Goal: Task Accomplishment & Management: Manage account settings

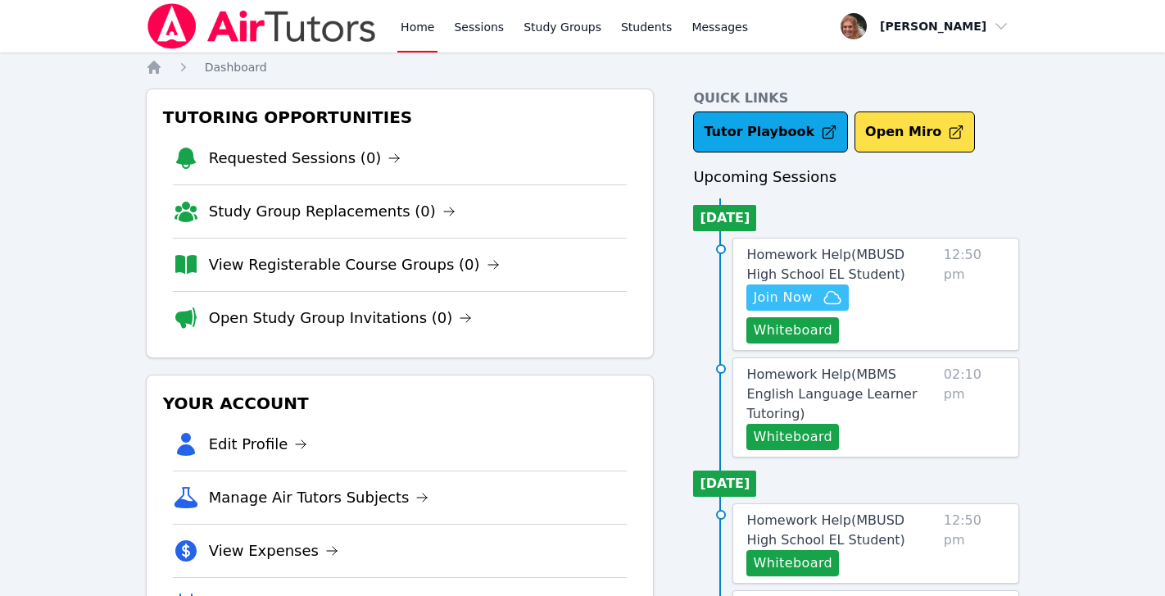
click at [804, 303] on span "Join Now" at bounding box center [782, 298] width 59 height 20
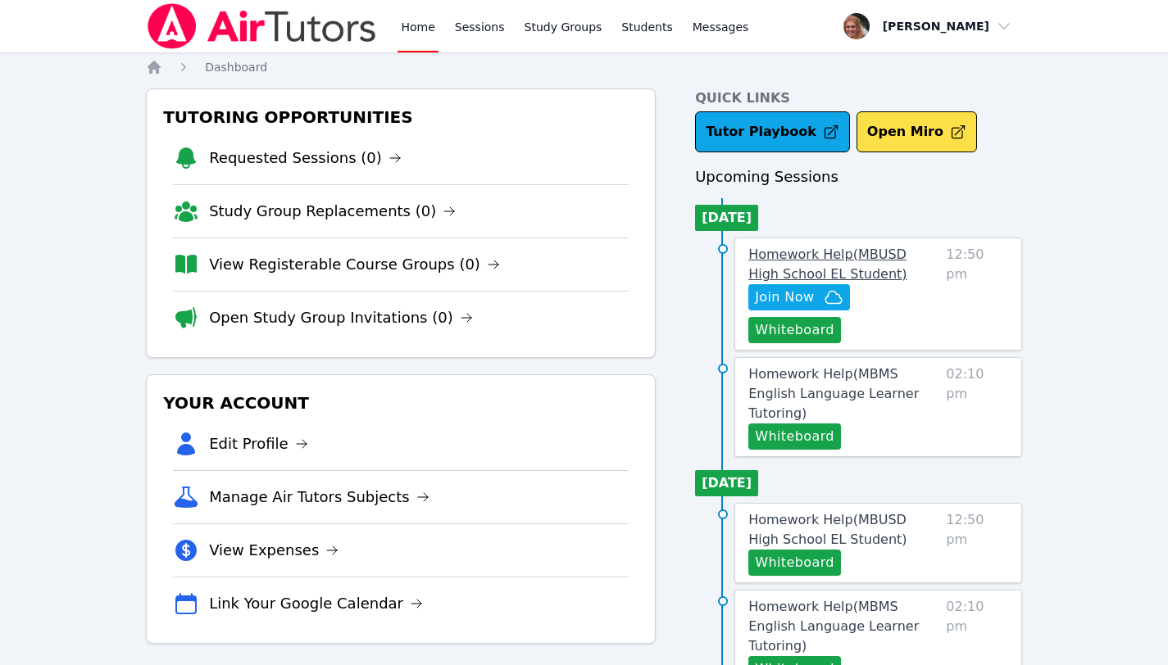
click at [834, 261] on span "Homework Help ( MBUSD High School EL Student )" at bounding box center [827, 264] width 158 height 35
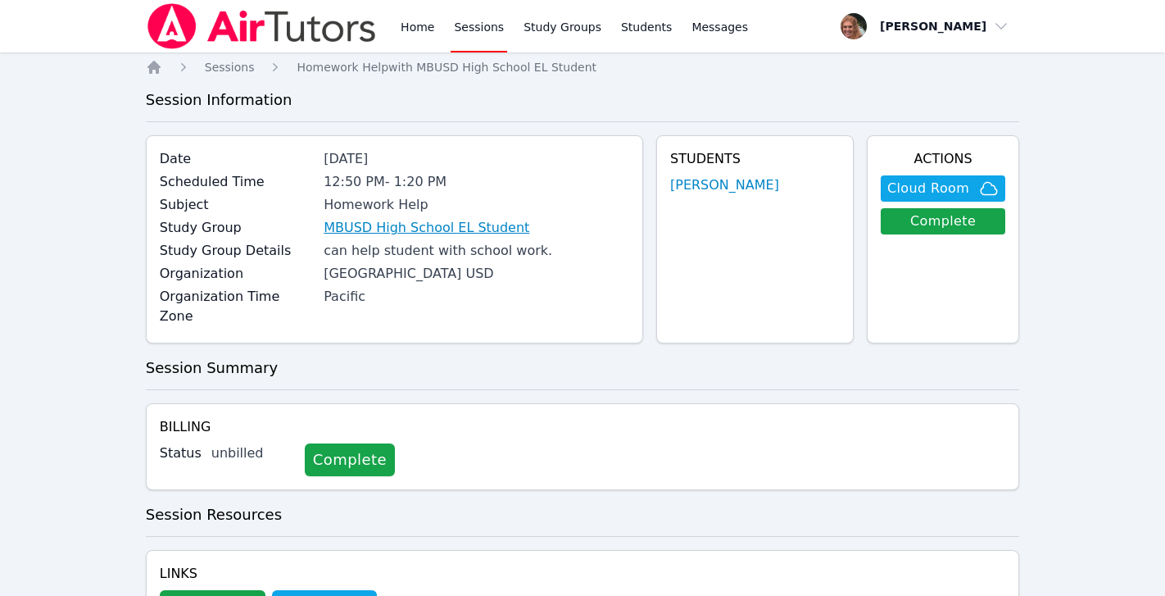
click at [460, 224] on link "MBUSD High School EL Student" at bounding box center [427, 228] width 206 height 20
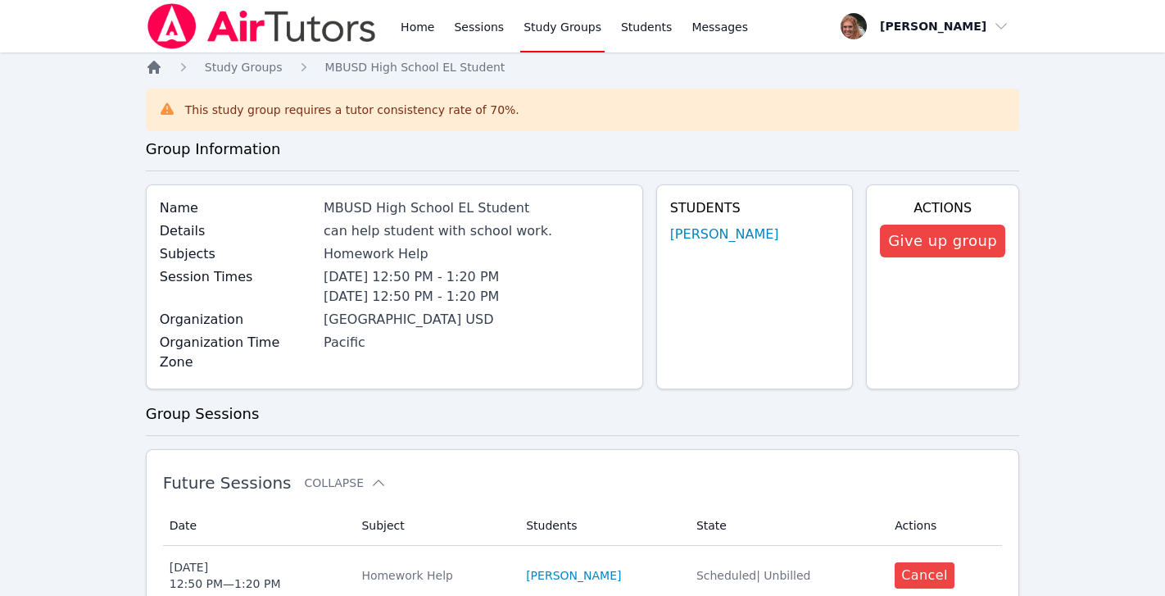
click at [151, 69] on icon "Breadcrumb" at bounding box center [153, 67] width 13 height 13
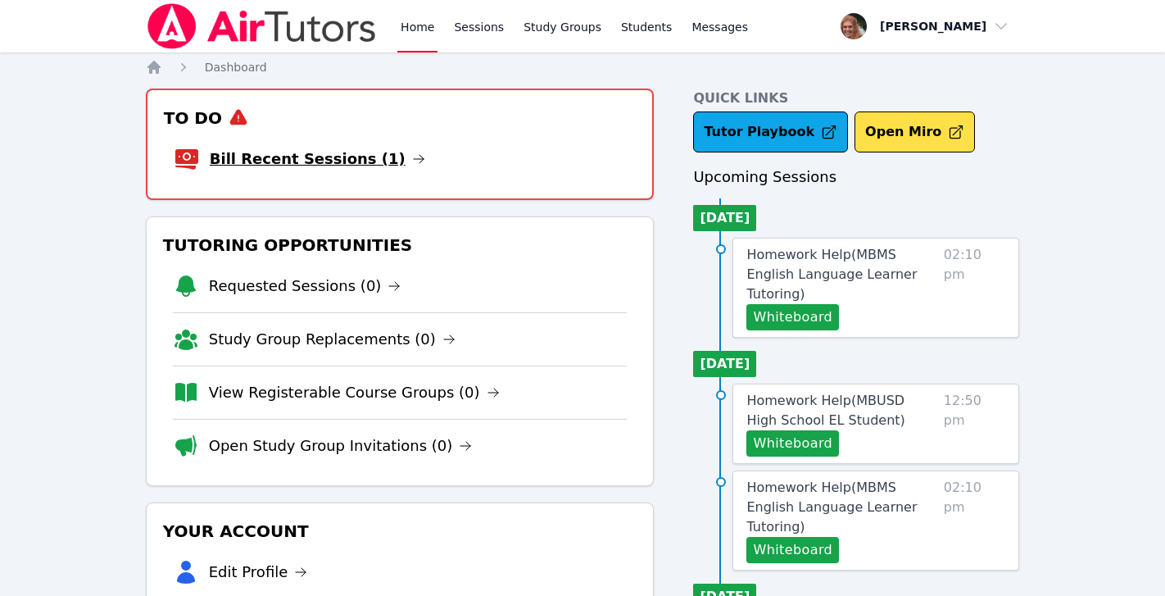
click at [365, 157] on link "Bill Recent Sessions (1)" at bounding box center [317, 158] width 215 height 23
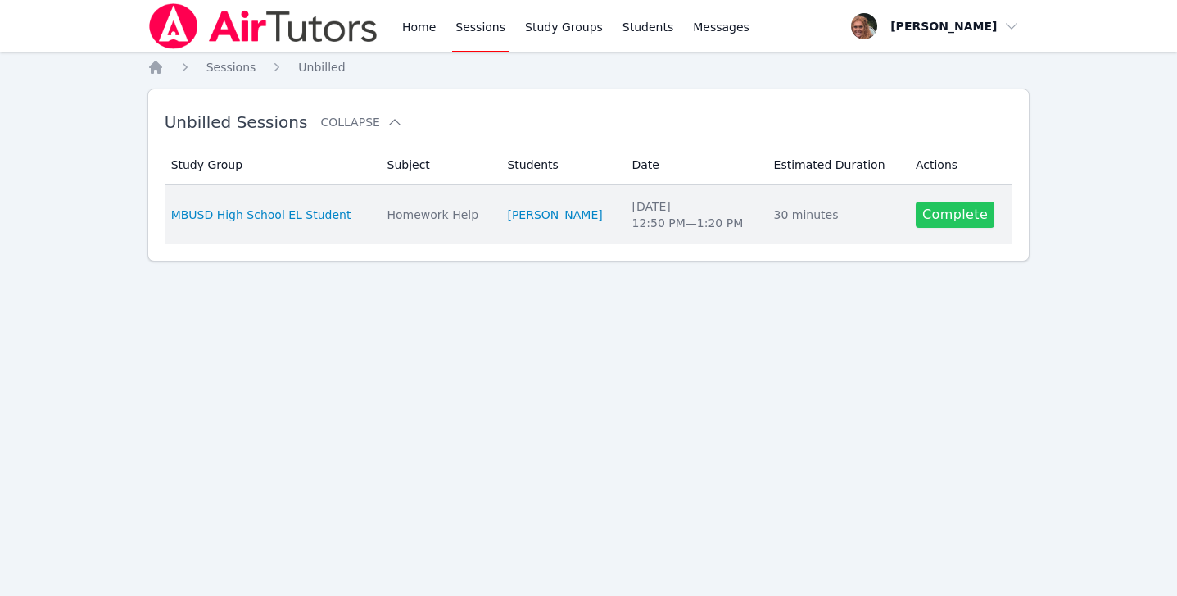
click at [941, 218] on link "Complete" at bounding box center [955, 215] width 79 height 26
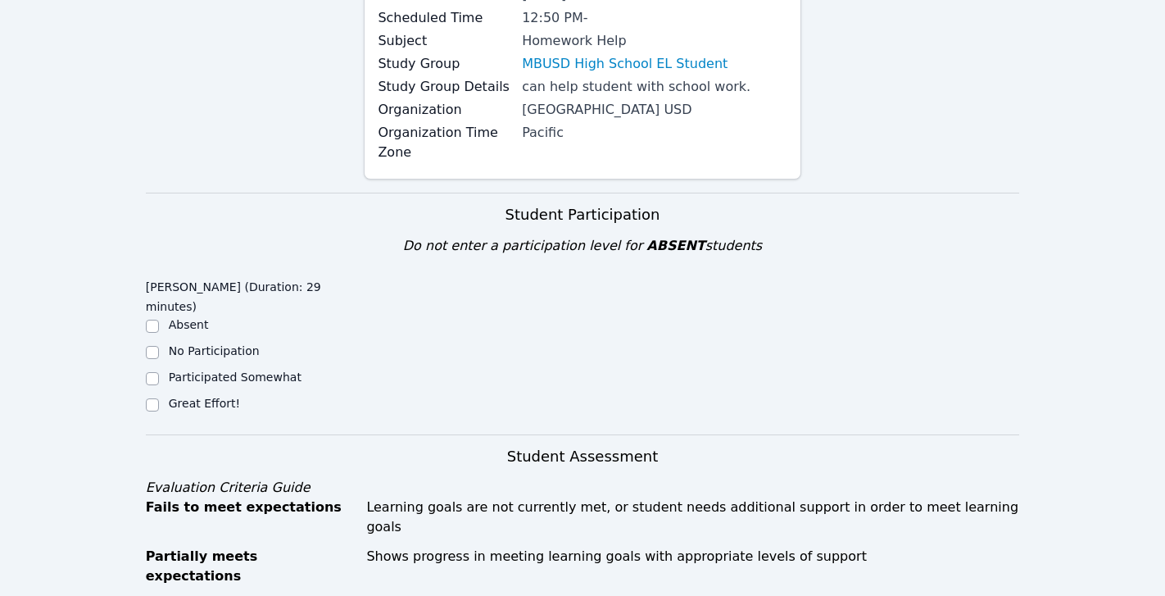
scroll to position [199, 0]
click at [149, 399] on input "Great Effort!" at bounding box center [152, 405] width 13 height 13
checkbox input "true"
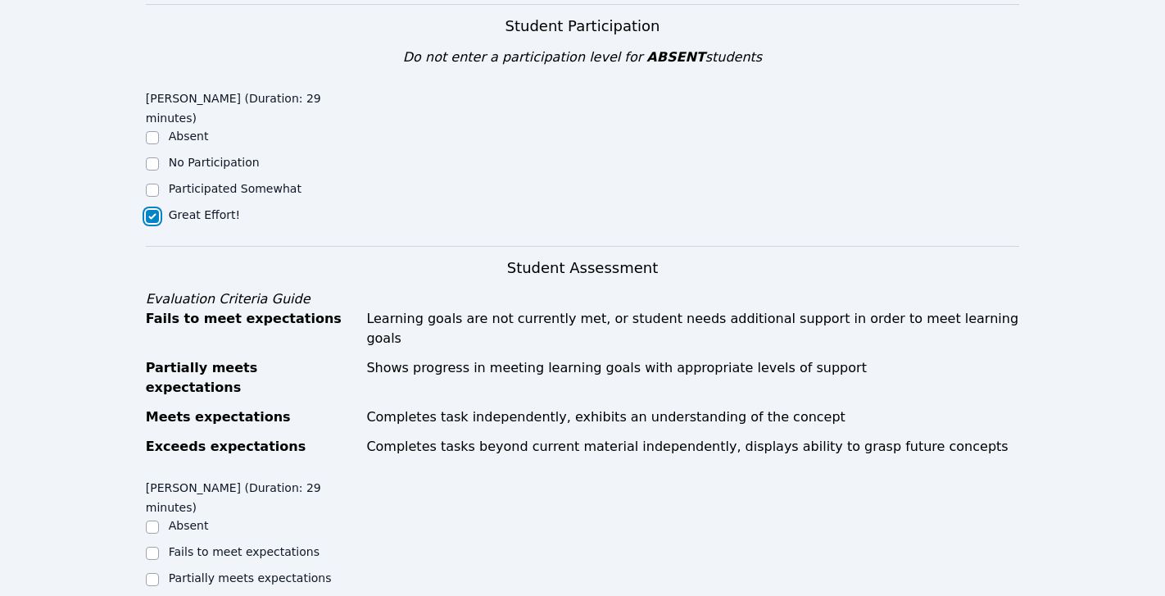
scroll to position [538, 0]
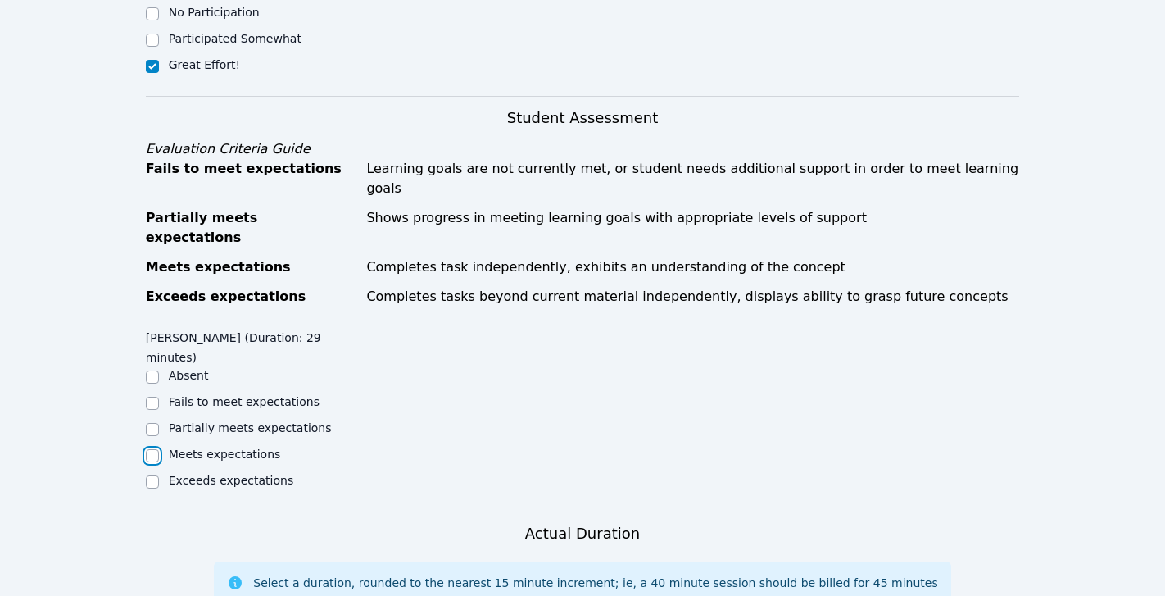
click at [155, 449] on input "Meets expectations" at bounding box center [152, 455] width 13 height 13
checkbox input "true"
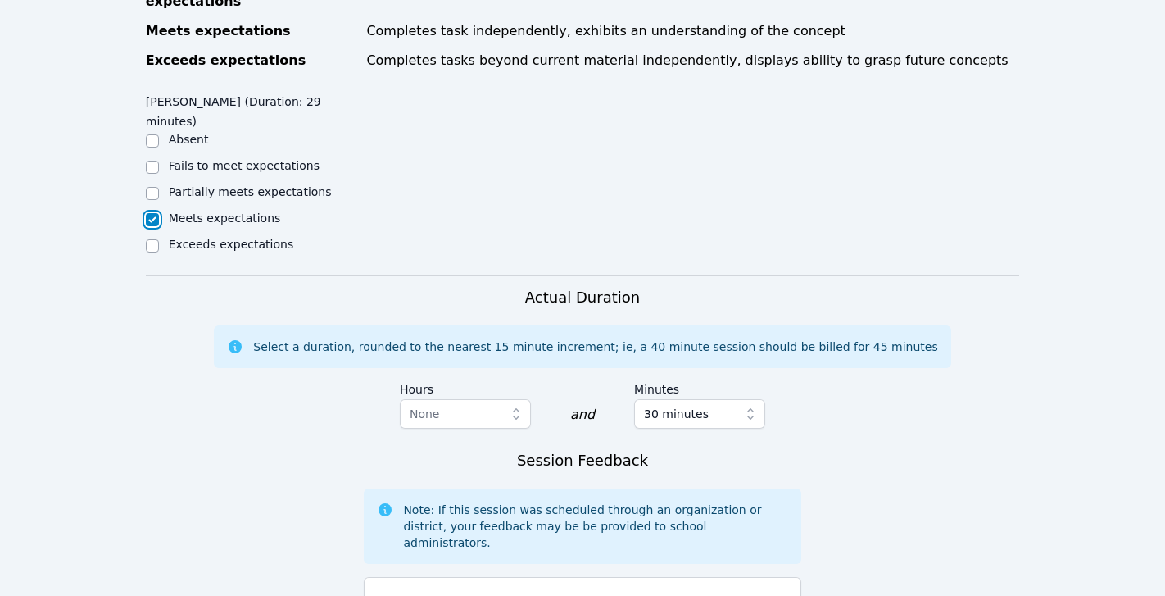
scroll to position [886, 0]
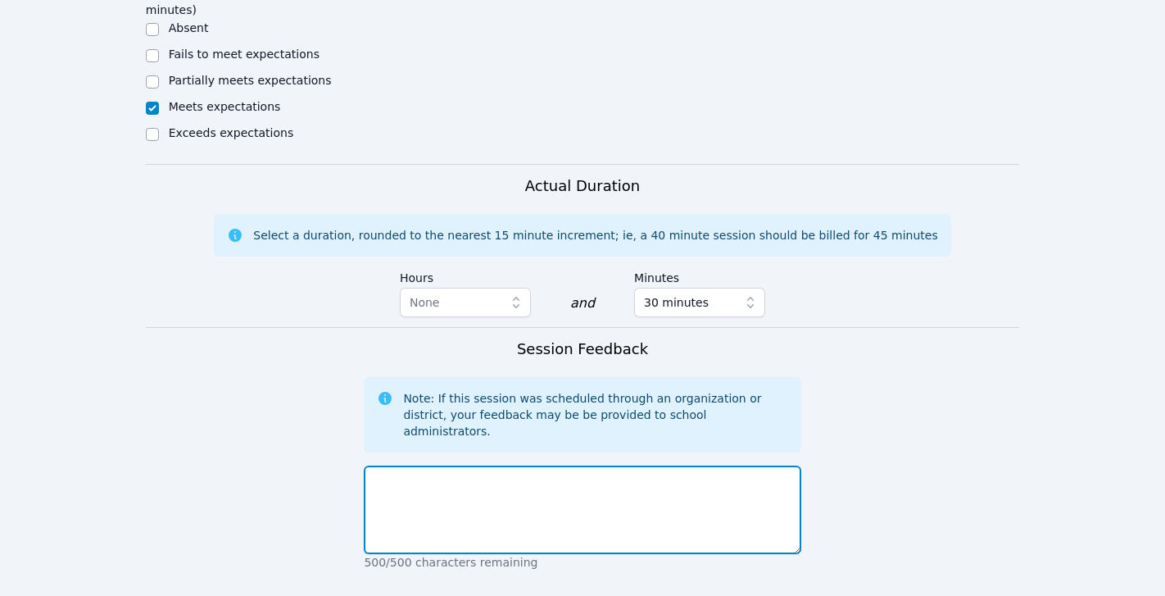
click at [400, 465] on textarea at bounding box center [582, 509] width 437 height 88
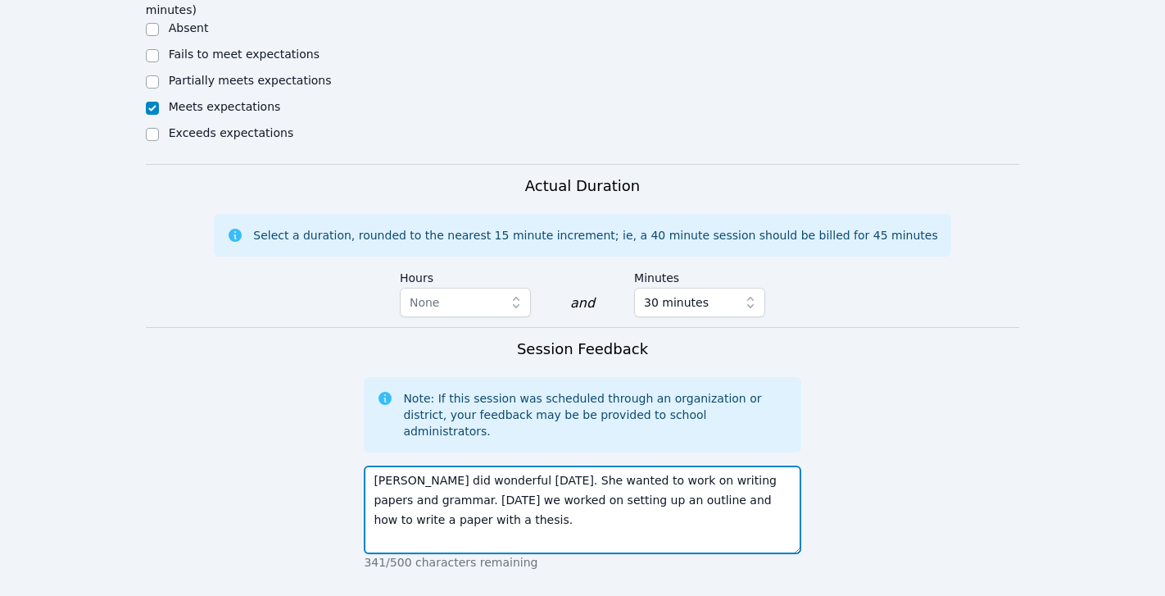
type textarea "Eloise did wonderful today. She wanted to work on writing papers and grammar. T…"
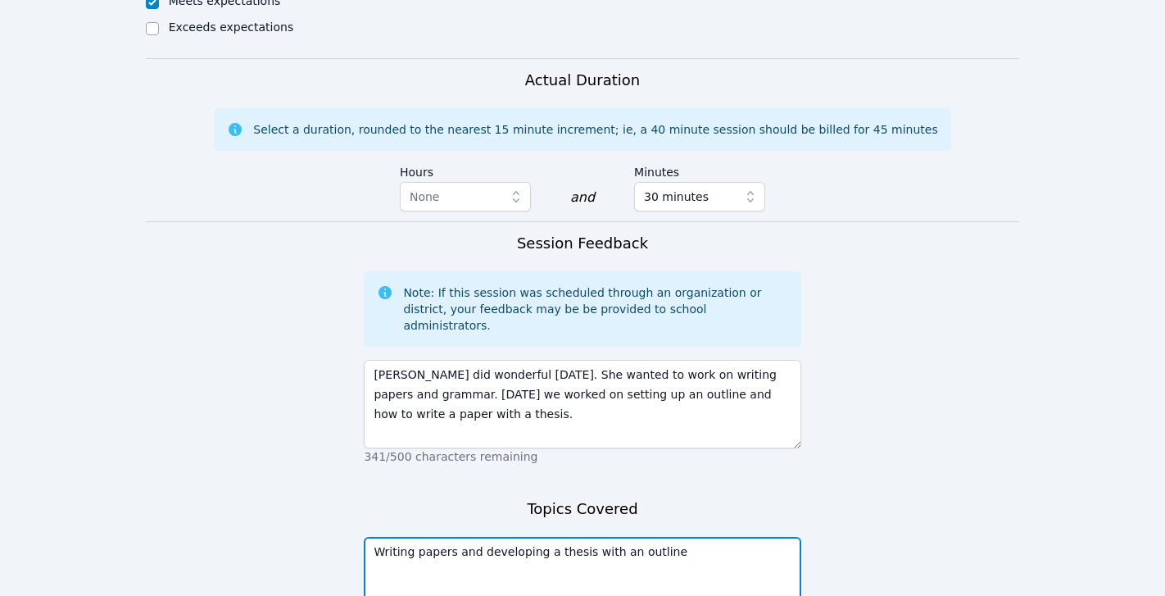
scroll to position [1030, 0]
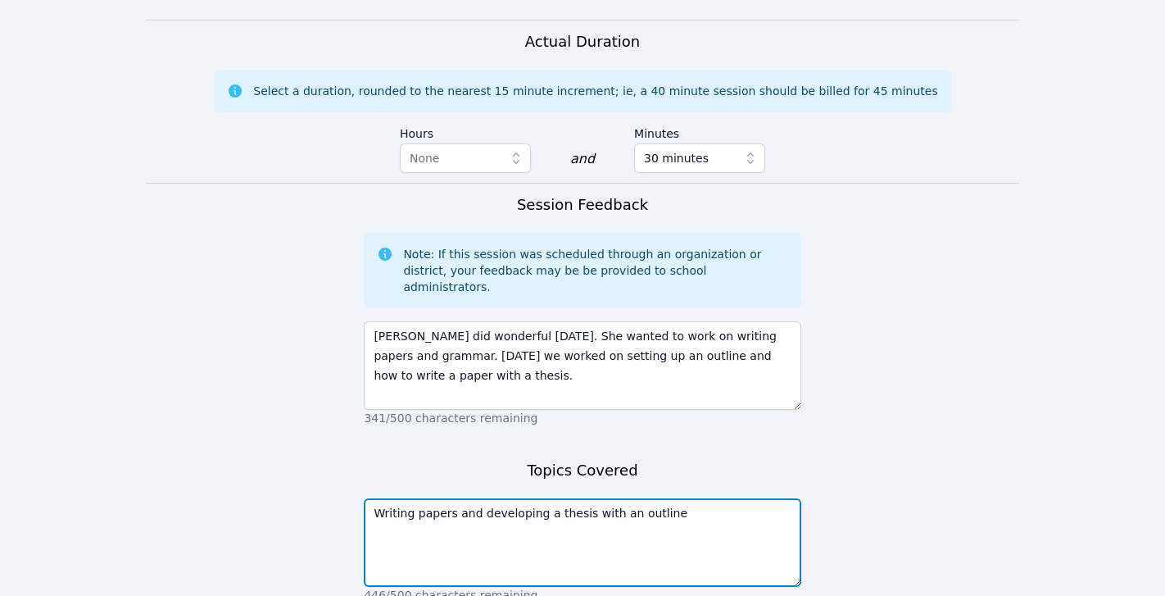
type textarea "Writing papers and developing a thesis with an outline"
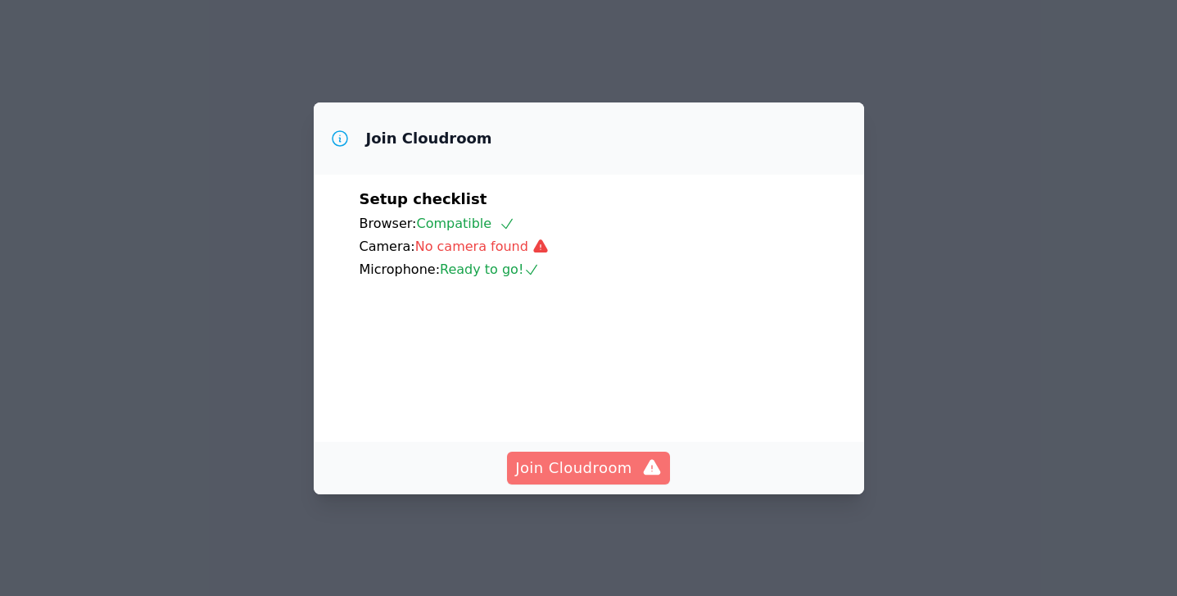
click at [589, 479] on span "Join Cloudroom" at bounding box center [588, 467] width 147 height 23
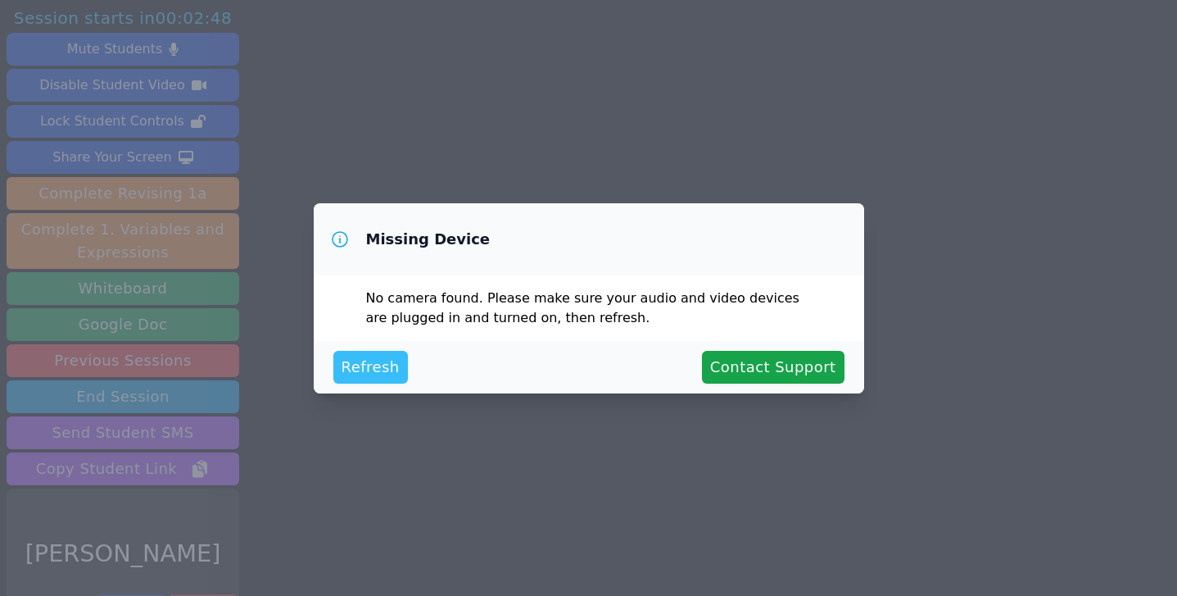
click at [374, 375] on span "Refresh" at bounding box center [371, 367] width 58 height 23
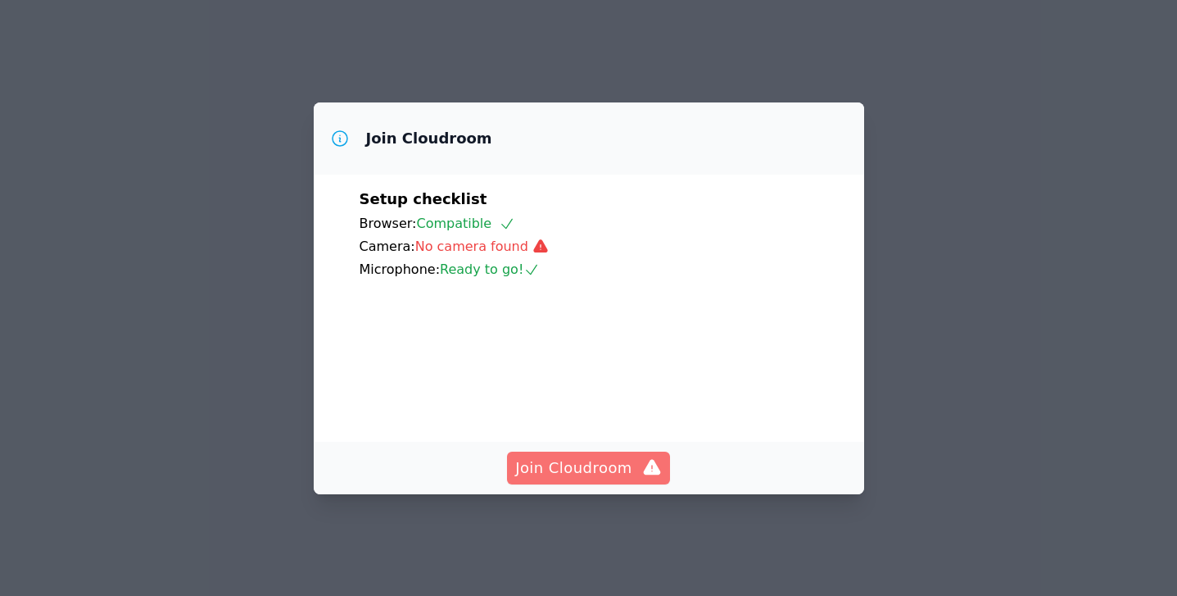
click at [566, 479] on span "Join Cloudroom" at bounding box center [588, 467] width 147 height 23
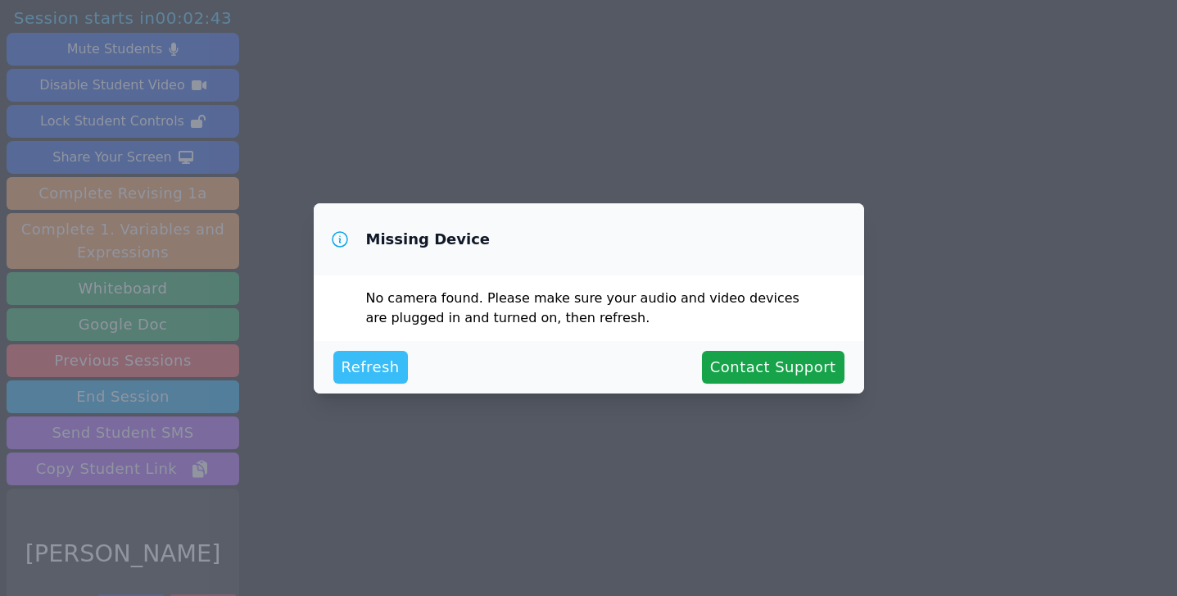
click at [389, 358] on span "Refresh" at bounding box center [371, 367] width 58 height 23
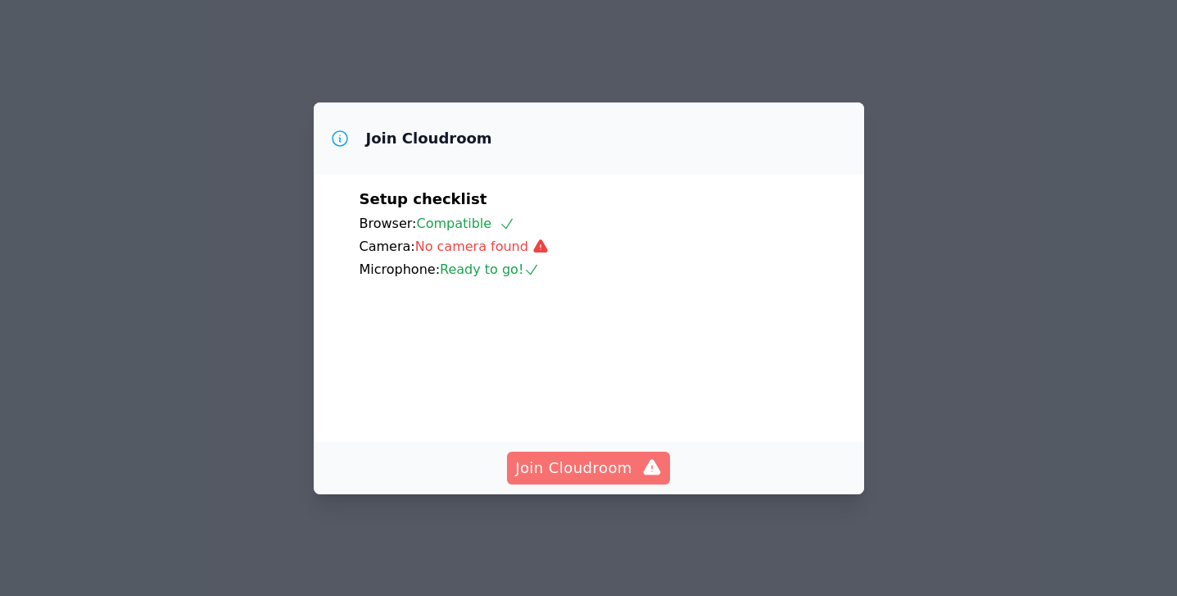
click at [629, 479] on span "Join Cloudroom" at bounding box center [588, 467] width 147 height 23
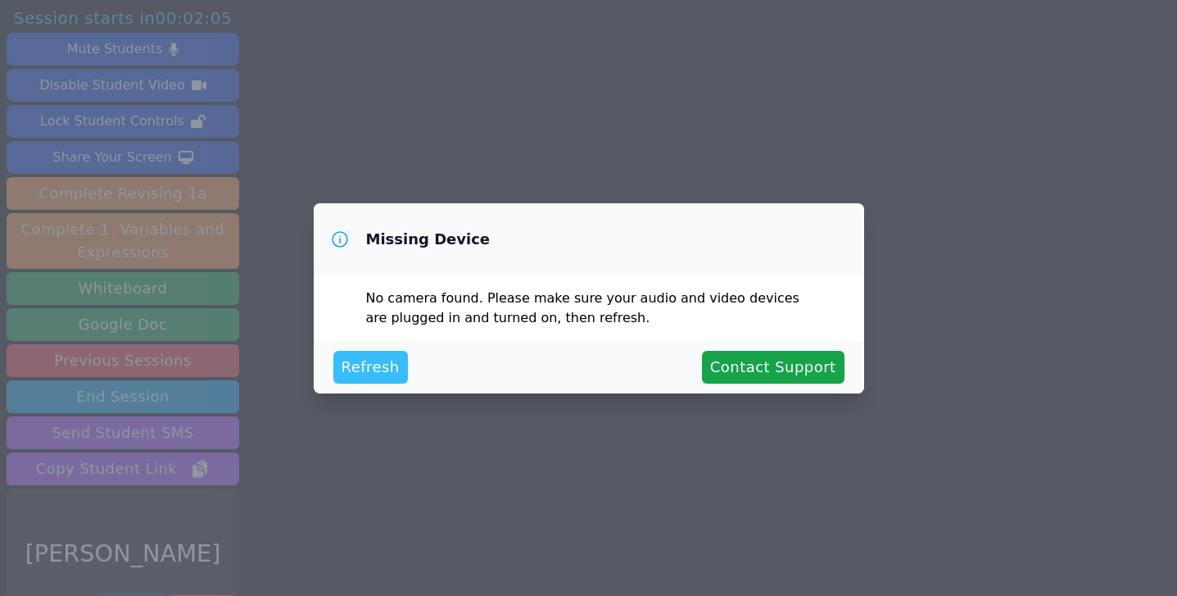
click at [374, 361] on span "Refresh" at bounding box center [371, 367] width 58 height 23
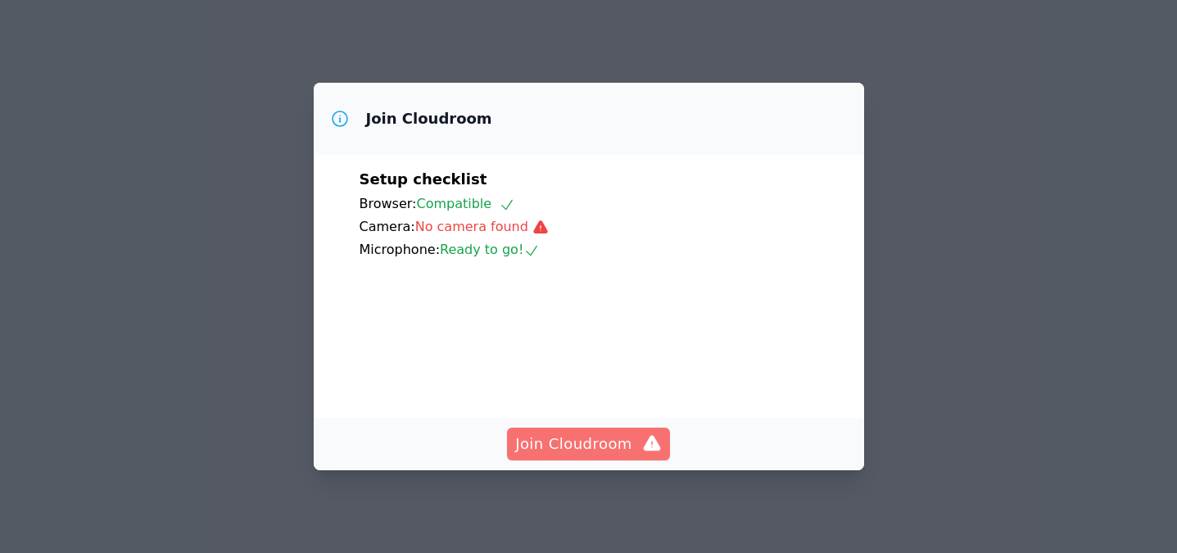
click at [609, 430] on button "Join Cloudroom" at bounding box center [588, 444] width 163 height 33
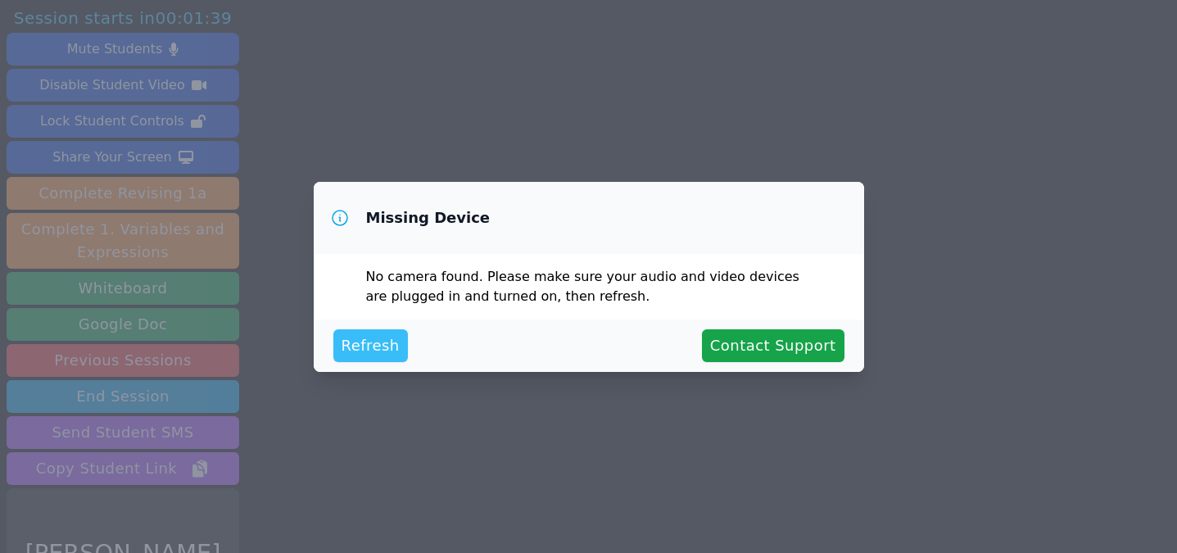
click at [352, 350] on span "Refresh" at bounding box center [371, 345] width 58 height 23
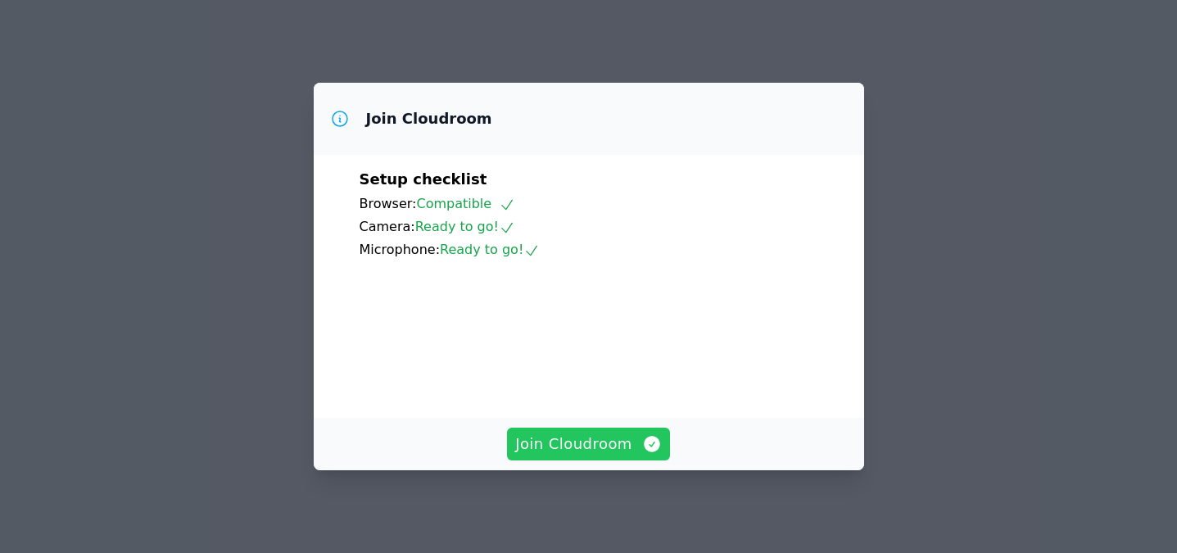
click at [562, 449] on span "Join Cloudroom" at bounding box center [588, 444] width 147 height 23
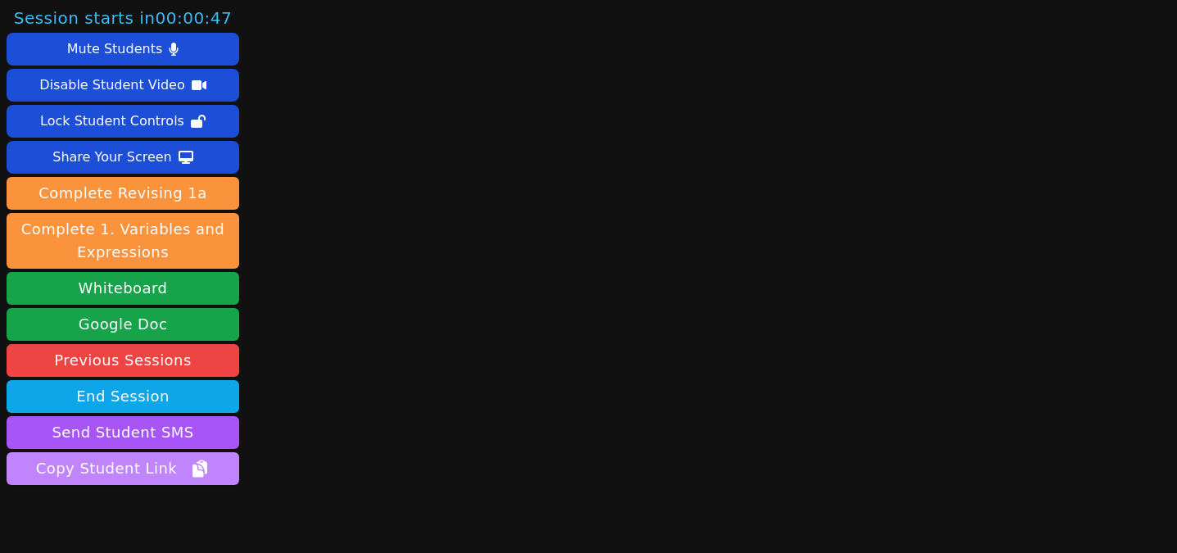
scroll to position [73, 0]
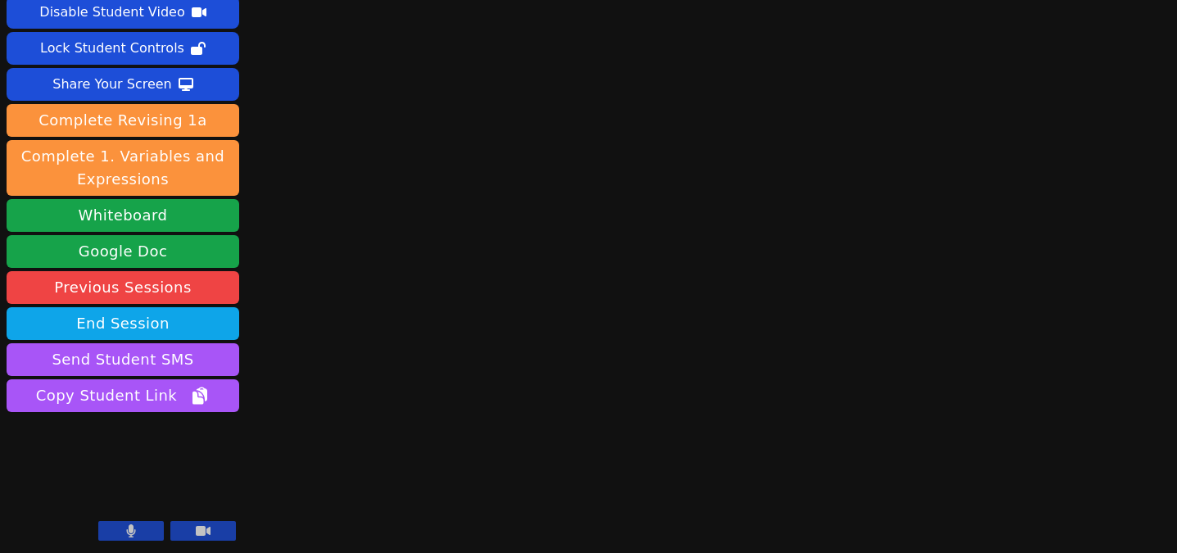
click at [151, 524] on button at bounding box center [131, 531] width 66 height 20
click at [219, 525] on button at bounding box center [203, 531] width 66 height 20
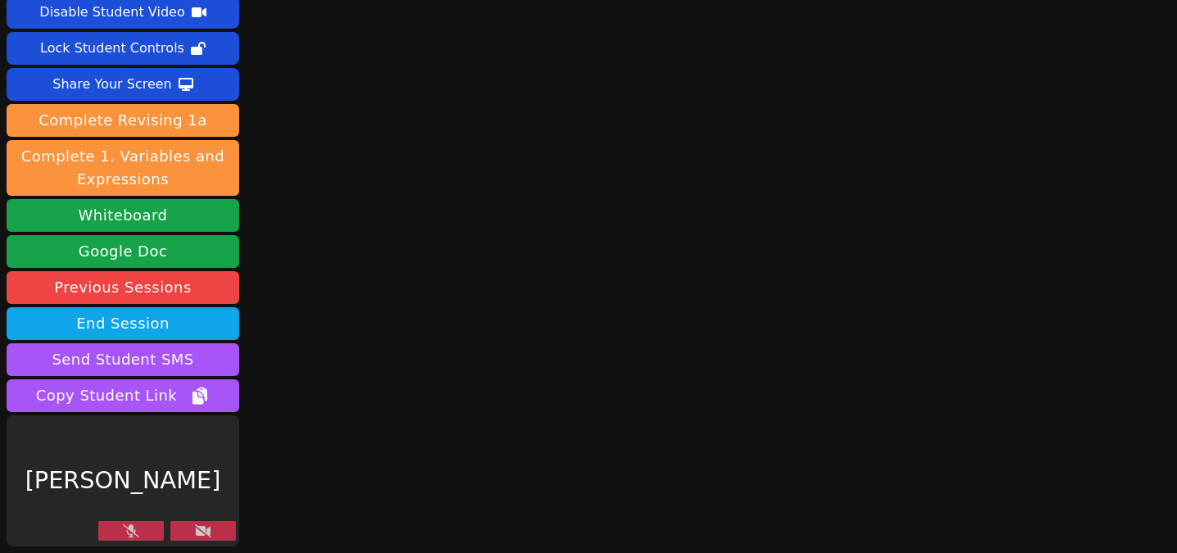
click at [144, 528] on button at bounding box center [131, 531] width 66 height 20
click at [206, 534] on icon at bounding box center [203, 530] width 16 height 13
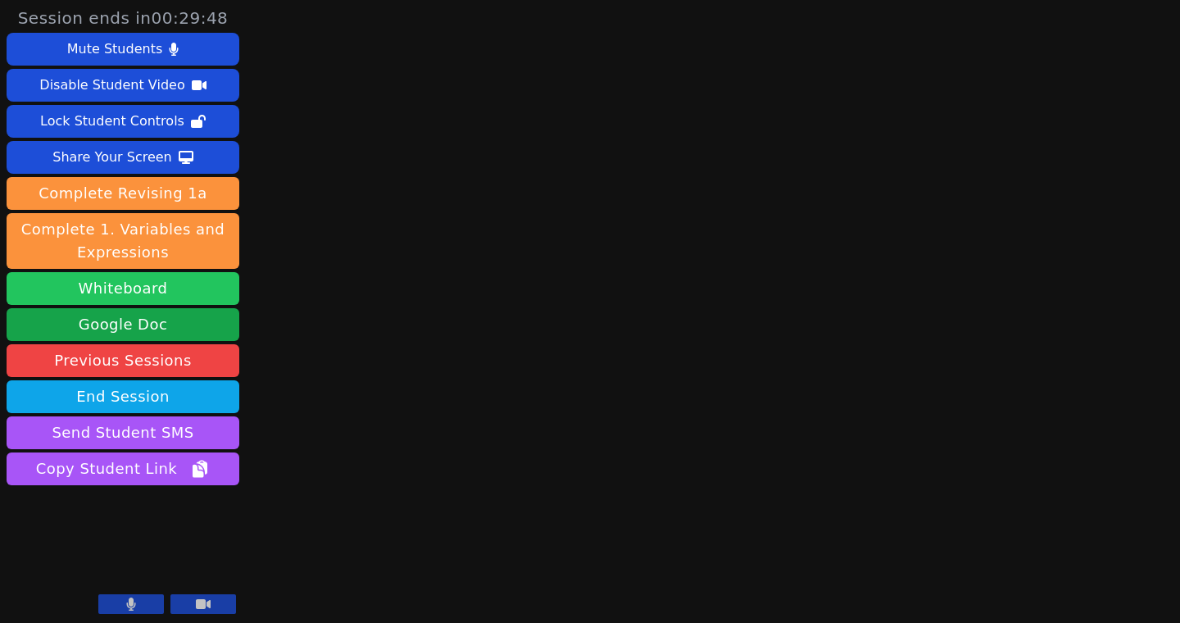
click at [139, 295] on button "Whiteboard" at bounding box center [123, 288] width 233 height 33
click at [124, 552] on button at bounding box center [131, 604] width 66 height 20
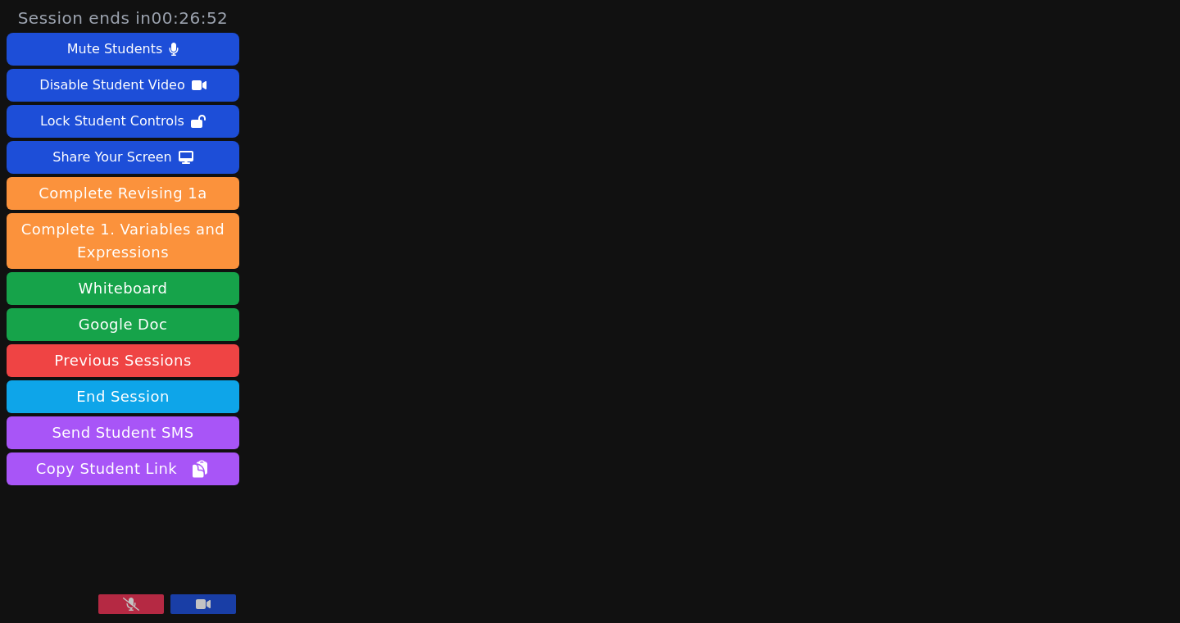
click at [124, 552] on button at bounding box center [131, 604] width 66 height 20
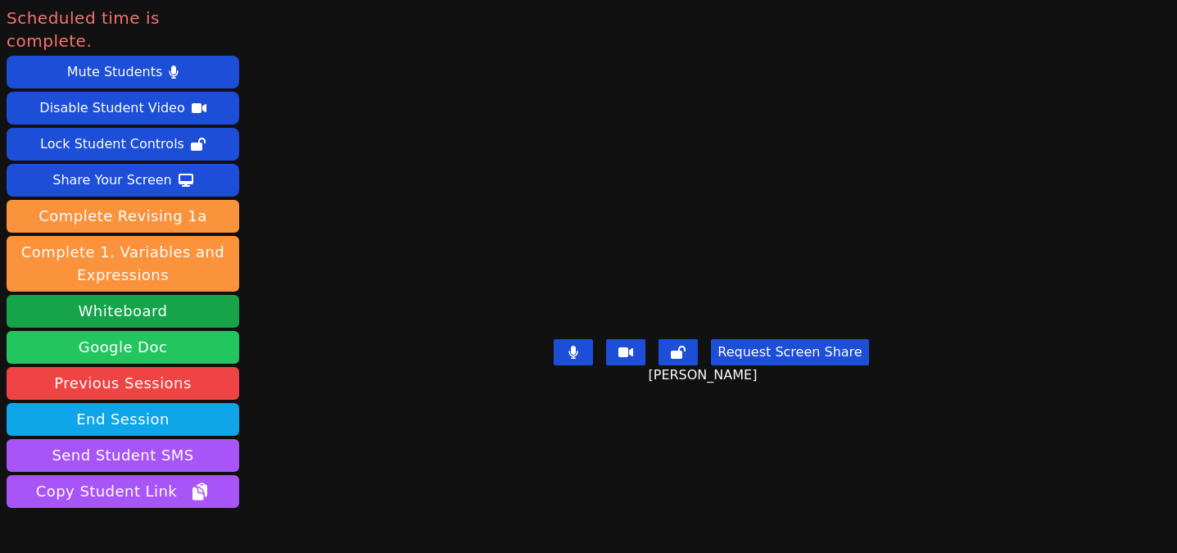
scroll to position [73, 0]
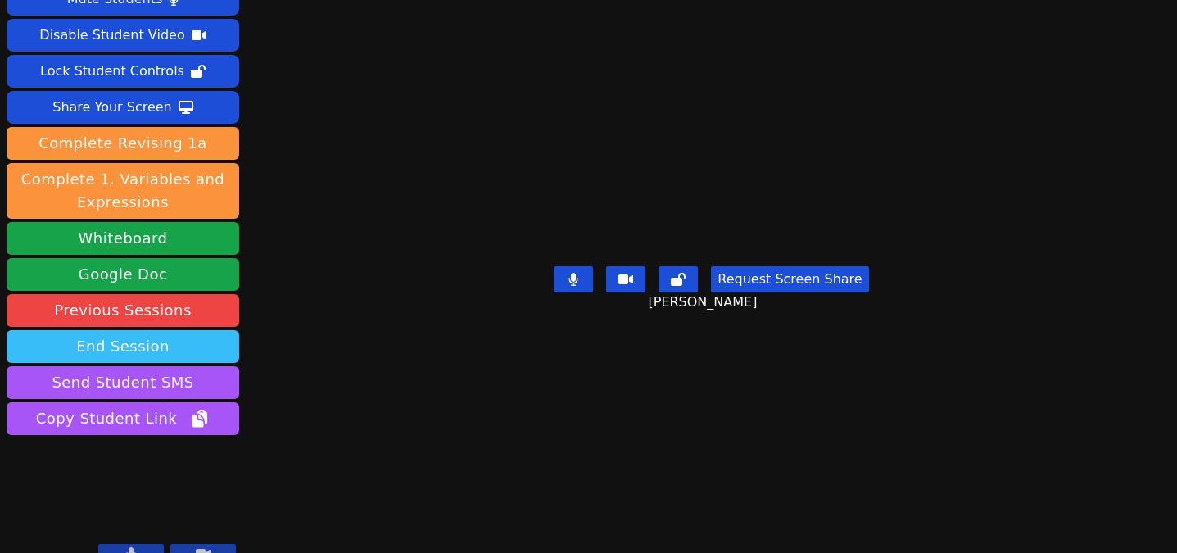
click at [144, 330] on button "End Session" at bounding box center [123, 346] width 233 height 33
